Goal: Find specific page/section: Find specific page/section

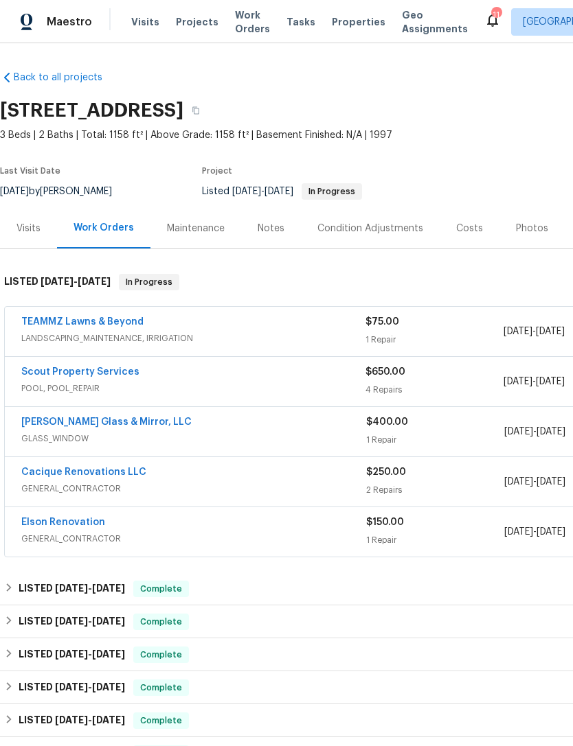
scroll to position [0, 3]
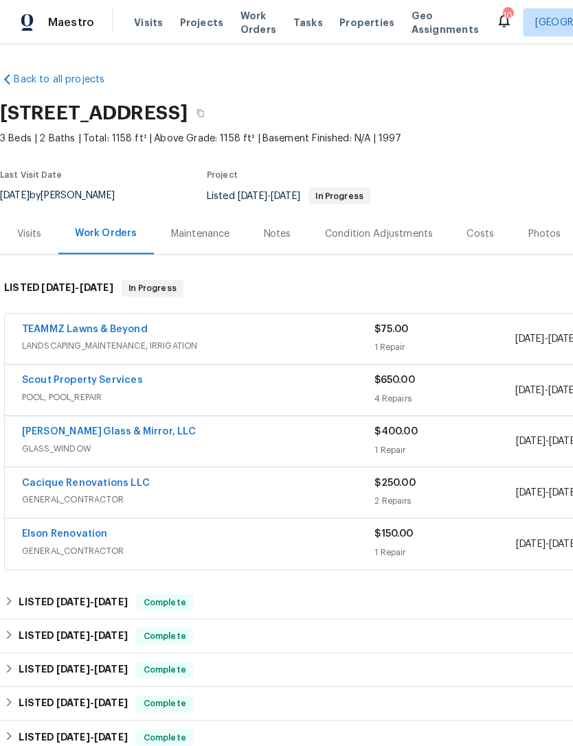
click at [340, 21] on span "Properties" at bounding box center [359, 22] width 54 height 14
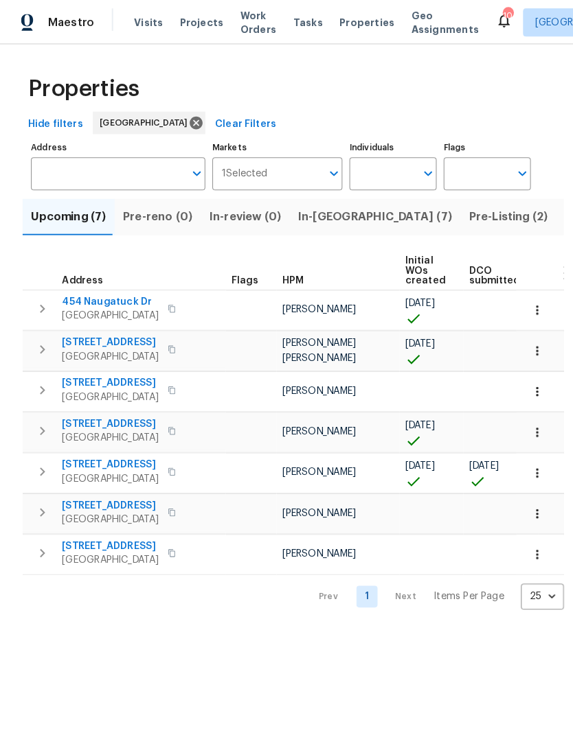
click at [310, 200] on button "In-[GEOGRAPHIC_DATA] (7)" at bounding box center [366, 212] width 167 height 36
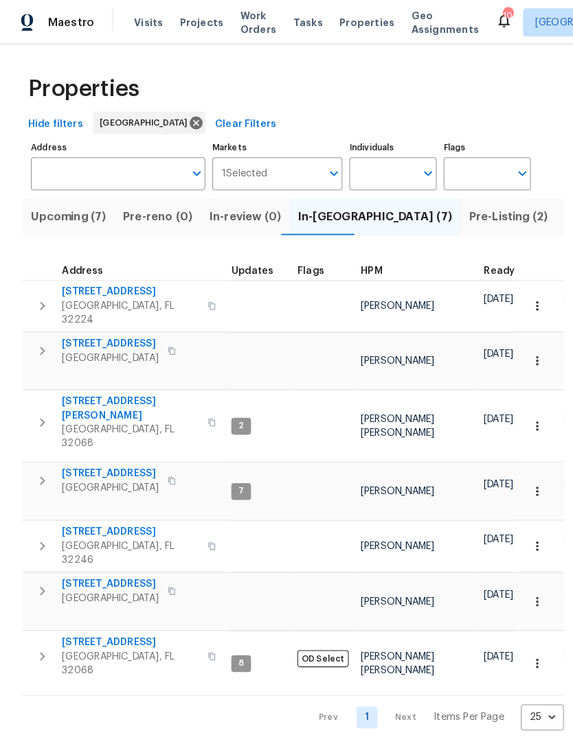
scroll to position [3, 0]
click at [78, 217] on span "Upcoming (7)" at bounding box center [66, 212] width 73 height 19
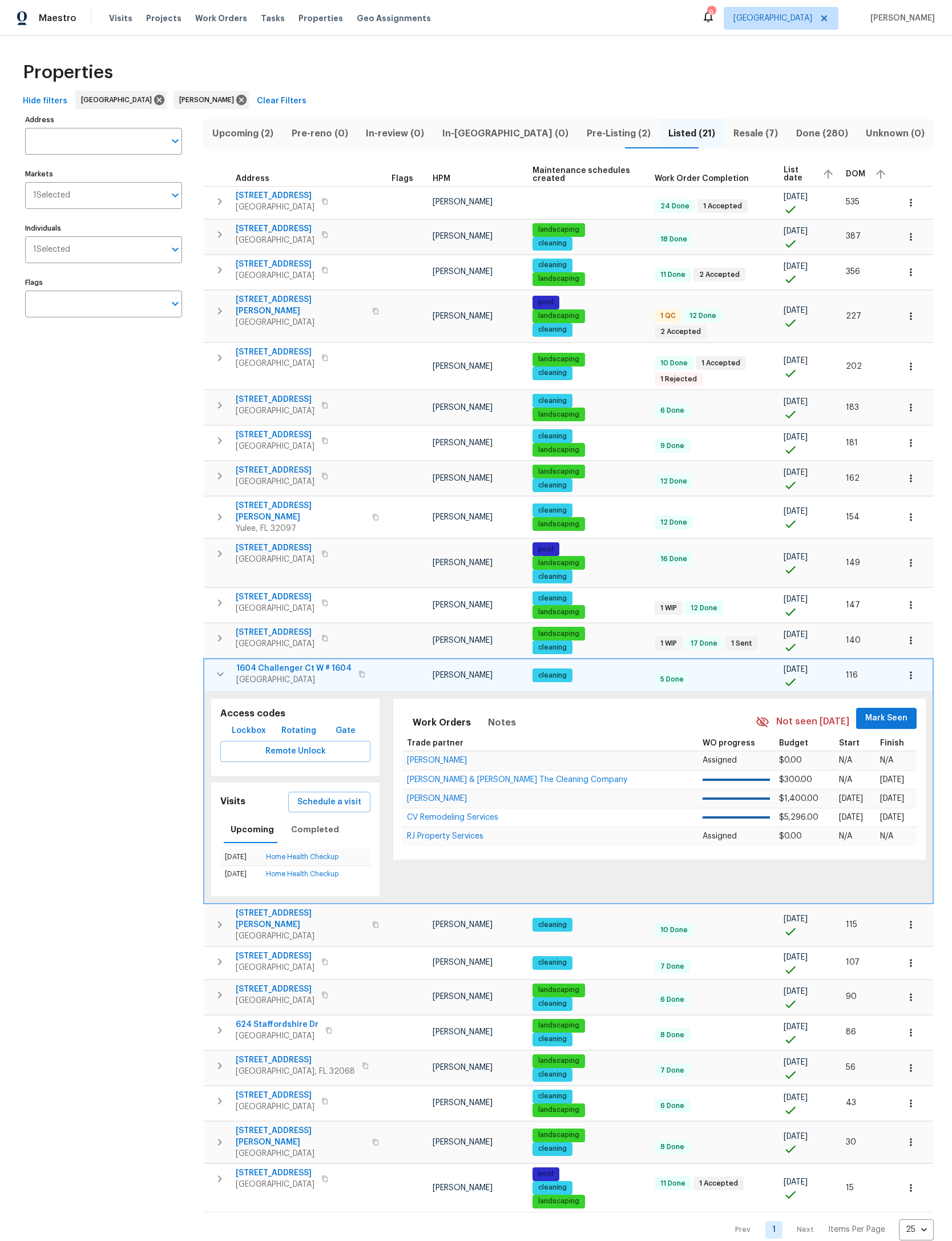
scroll to position [695, 91]
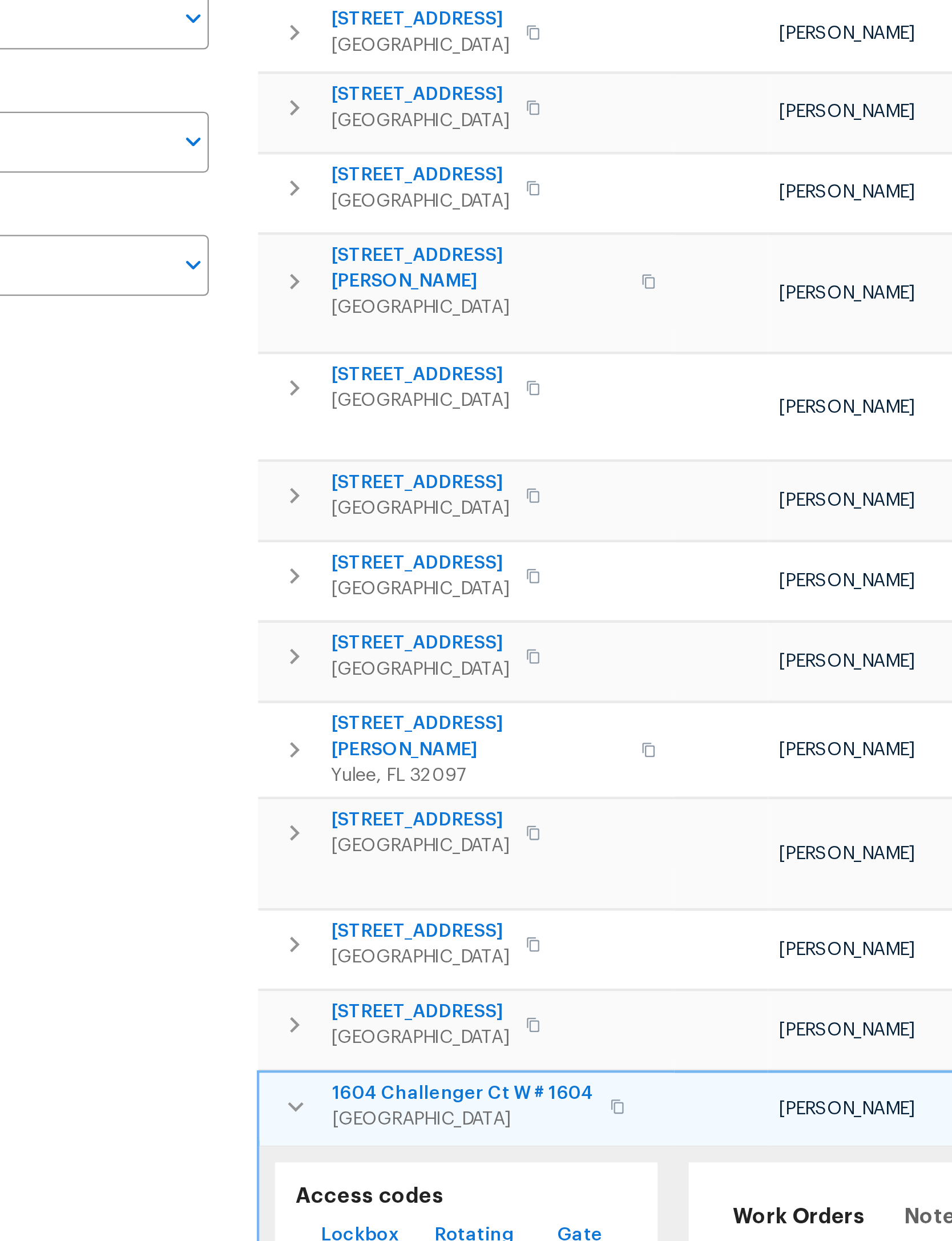
click at [214, 667] on icon "button" at bounding box center [220, 674] width 13 height 13
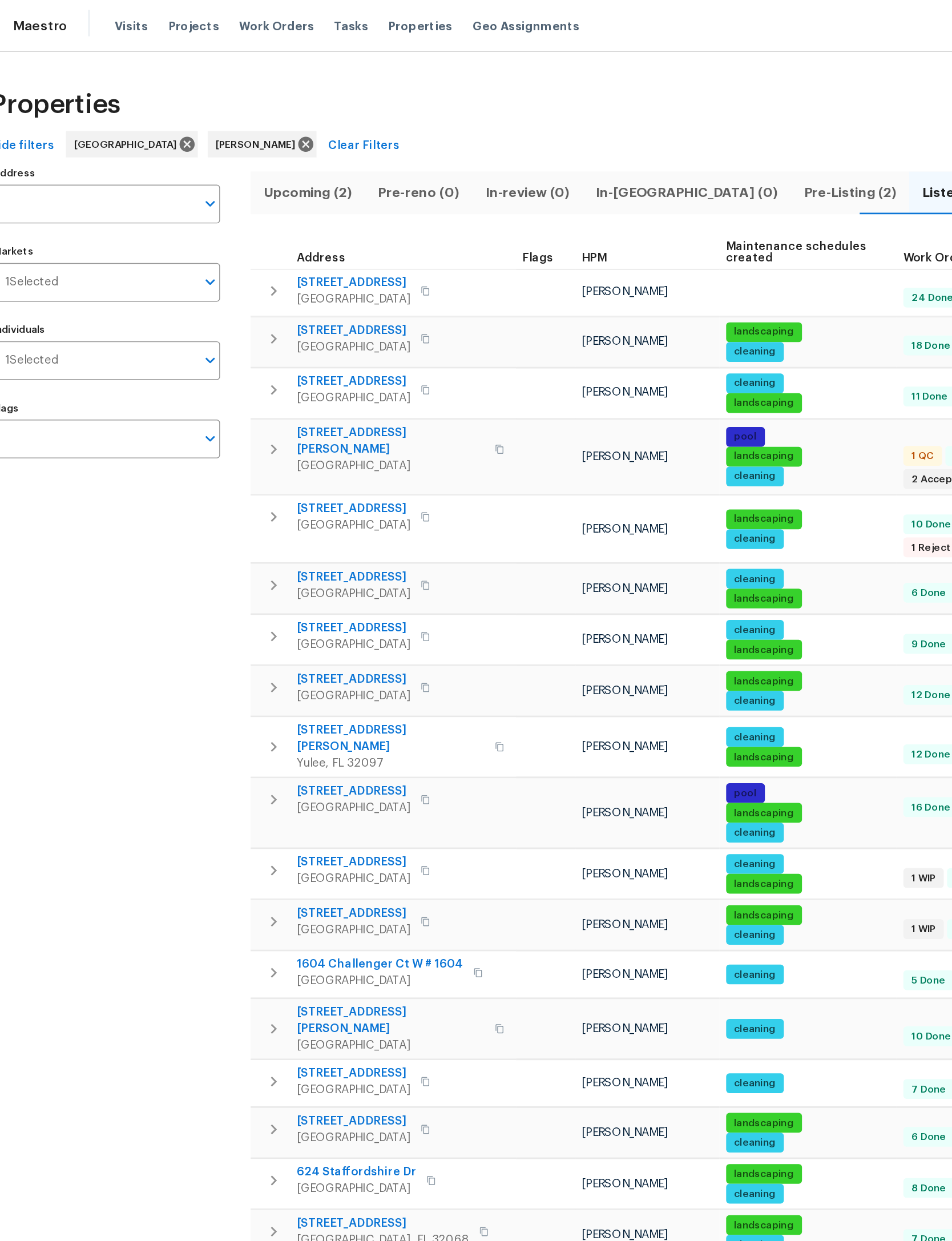
click at [219, 136] on span "Upcoming (2)" at bounding box center [243, 133] width 66 height 16
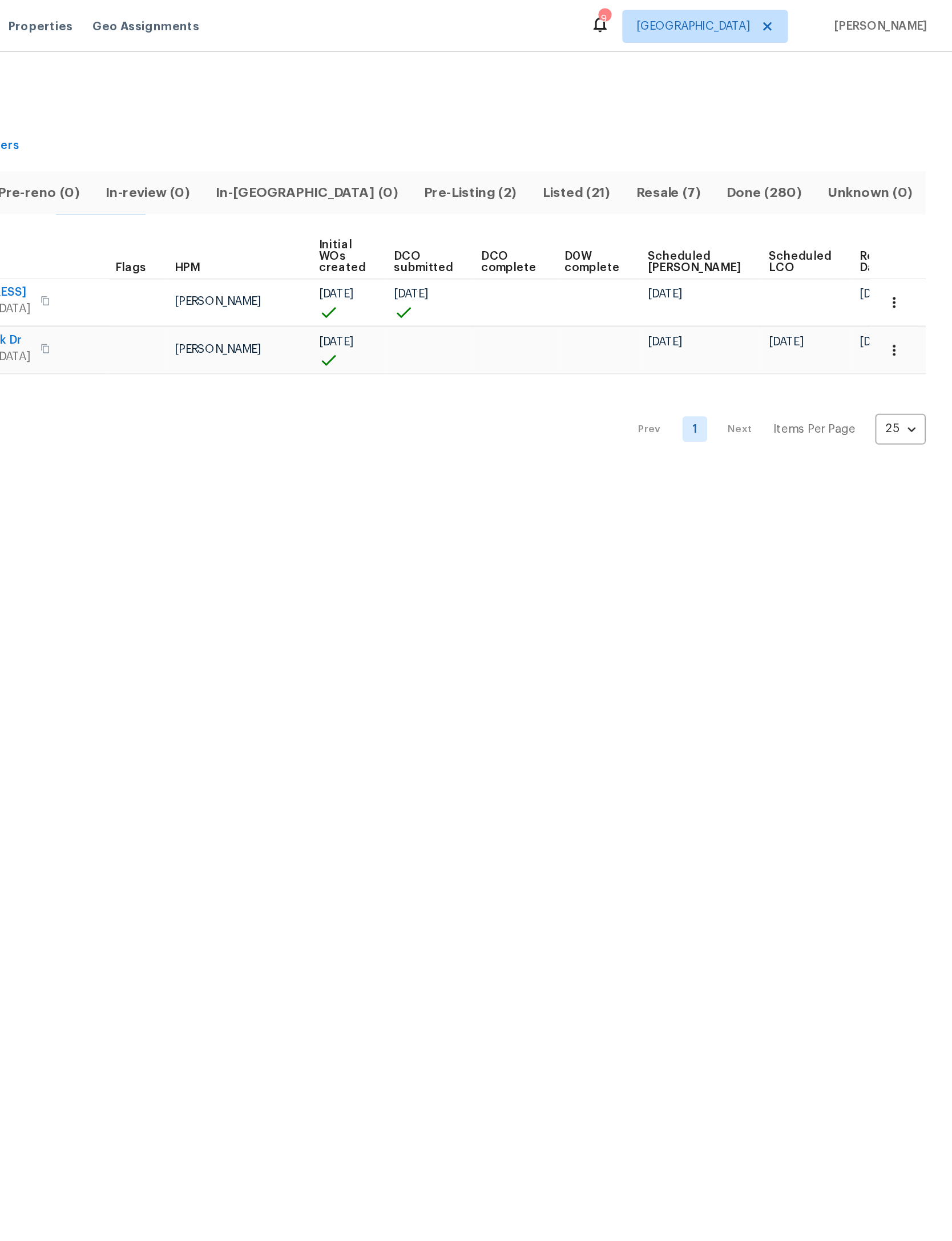
click at [889, 174] on span "Ready Date" at bounding box center [901, 181] width 25 height 16
